Goal: Transaction & Acquisition: Book appointment/travel/reservation

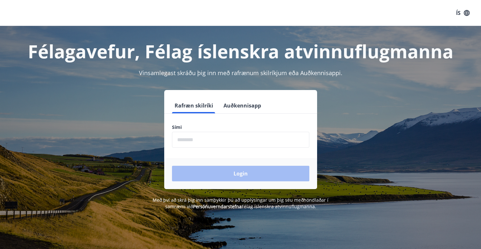
click at [225, 139] on input "phone" at bounding box center [240, 140] width 137 height 16
type input "********"
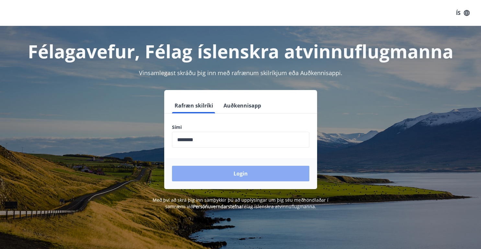
click at [212, 172] on button "Login" at bounding box center [240, 174] width 137 height 16
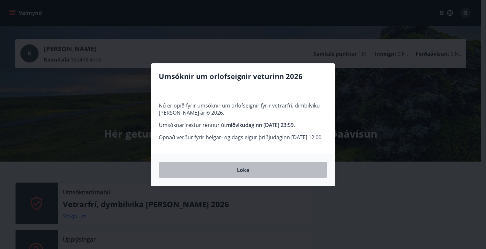
click at [256, 178] on button "Loka" at bounding box center [243, 170] width 169 height 16
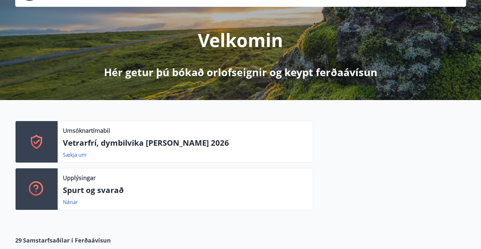
scroll to position [65, 0]
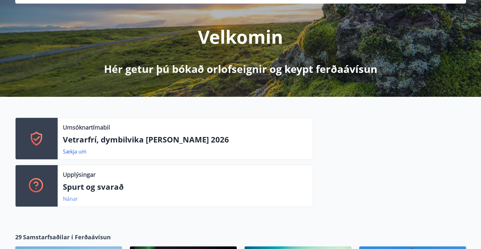
click at [69, 198] on link "Nánar" at bounding box center [70, 198] width 15 height 7
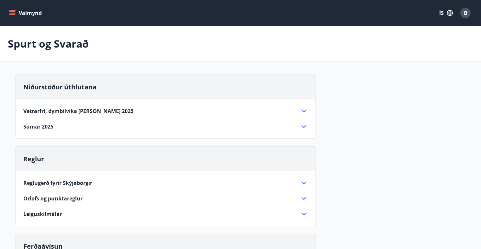
click at [304, 112] on icon at bounding box center [304, 111] width 8 height 8
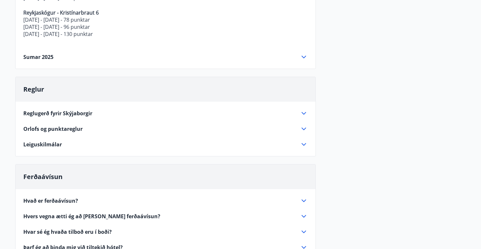
scroll to position [324, 0]
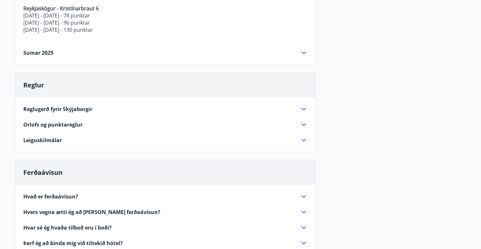
click at [304, 53] on icon at bounding box center [304, 53] width 8 height 8
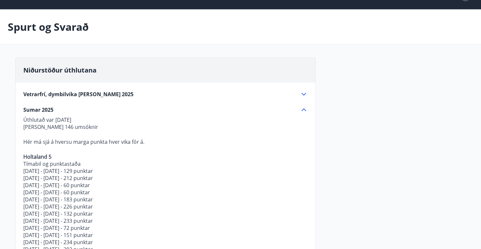
scroll to position [0, 0]
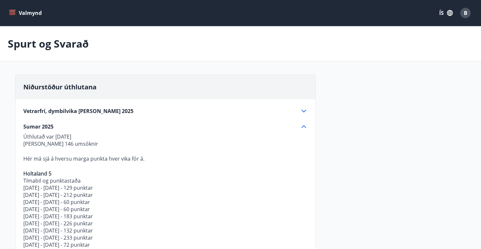
click at [304, 126] on icon at bounding box center [304, 126] width 5 height 3
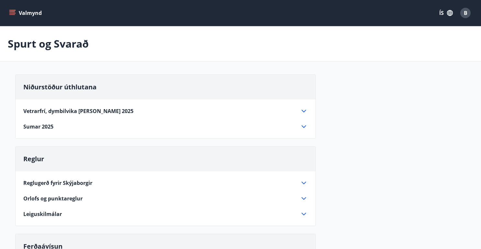
click at [16, 11] on button "Valmynd" at bounding box center [26, 13] width 37 height 12
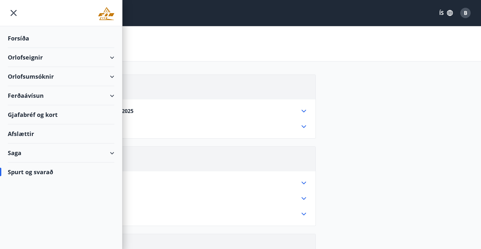
click at [30, 56] on div "Orlofseignir" at bounding box center [61, 57] width 107 height 19
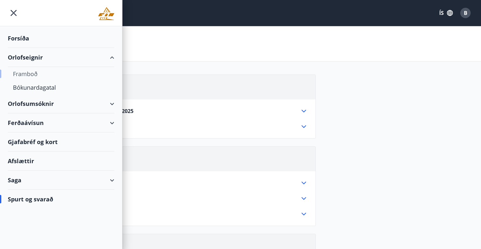
click at [26, 75] on div "Framboð" at bounding box center [61, 74] width 96 height 14
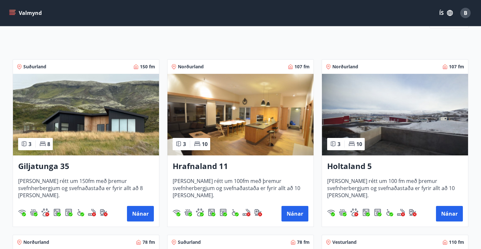
scroll to position [102, 0]
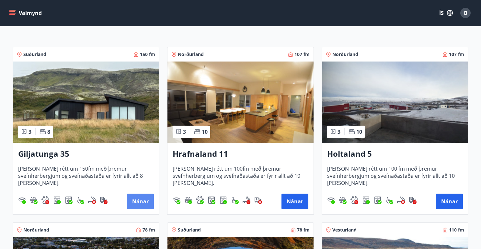
click at [136, 202] on button "Nánar" at bounding box center [140, 202] width 27 height 16
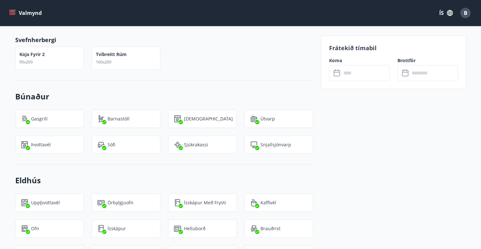
scroll to position [583, 0]
